Goal: Information Seeking & Learning: Learn about a topic

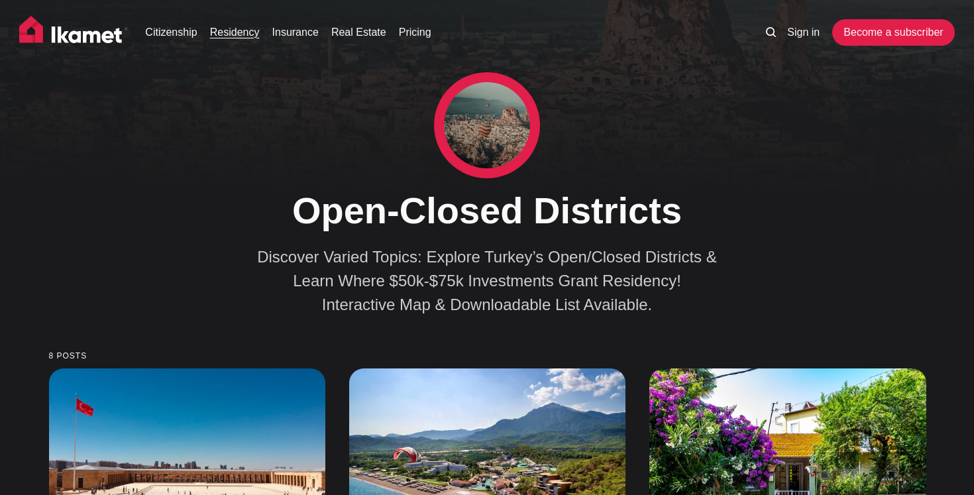
click at [225, 36] on link "Residency" at bounding box center [235, 33] width 50 height 16
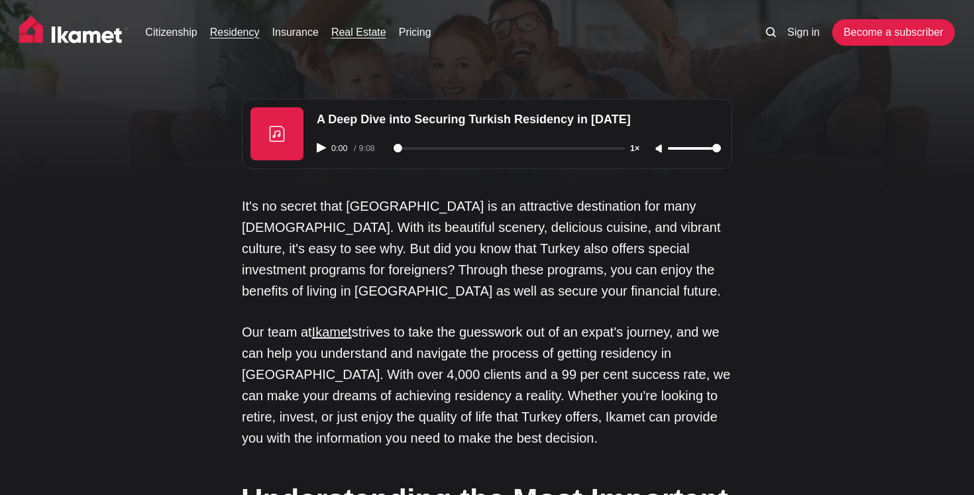
click at [371, 39] on link "Real Estate" at bounding box center [358, 33] width 55 height 16
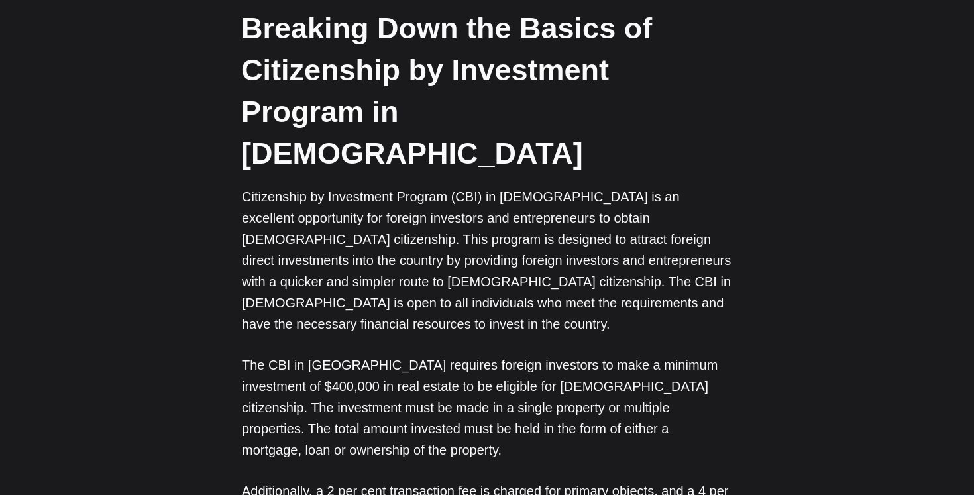
scroll to position [1364, 0]
